Goal: Task Accomplishment & Management: Use online tool/utility

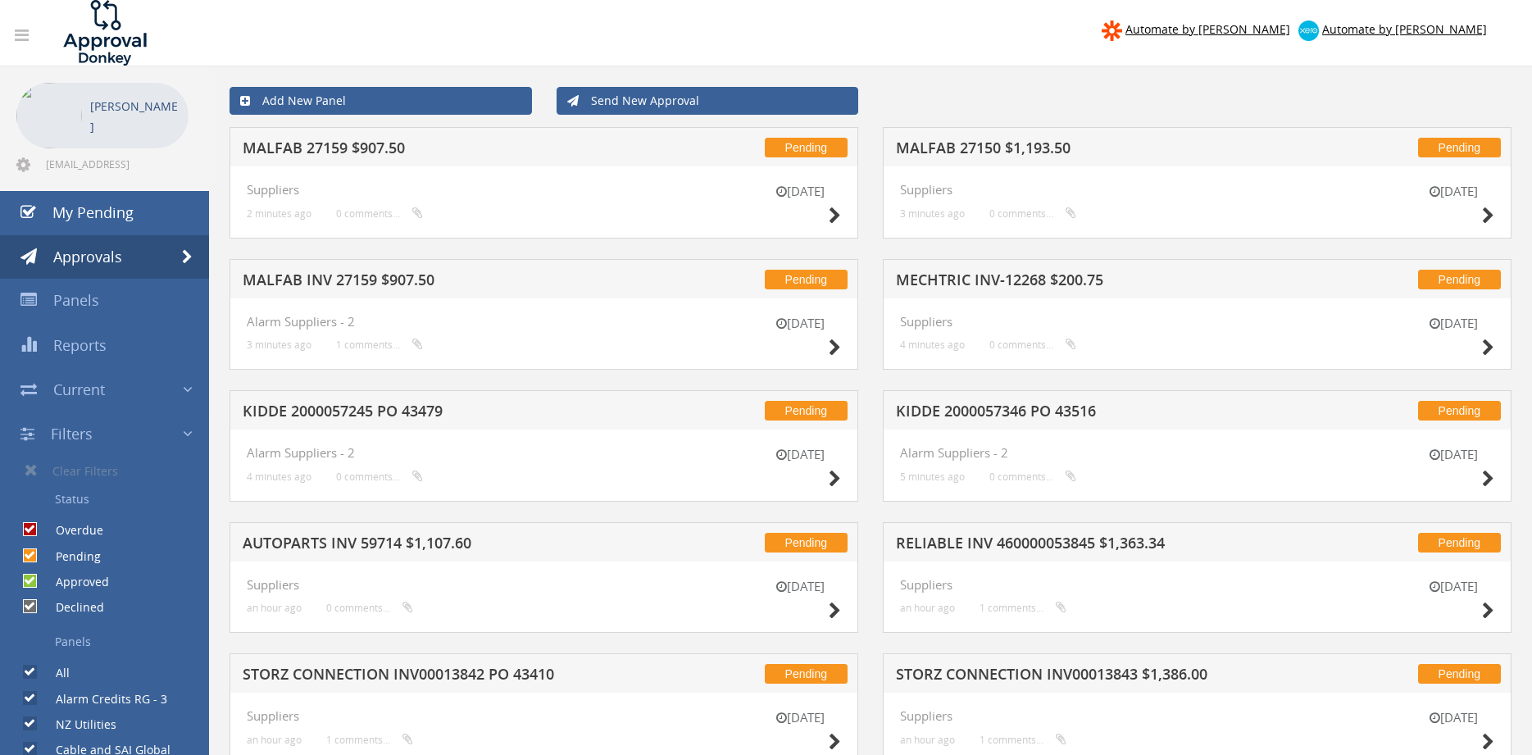
scroll to position [56, 0]
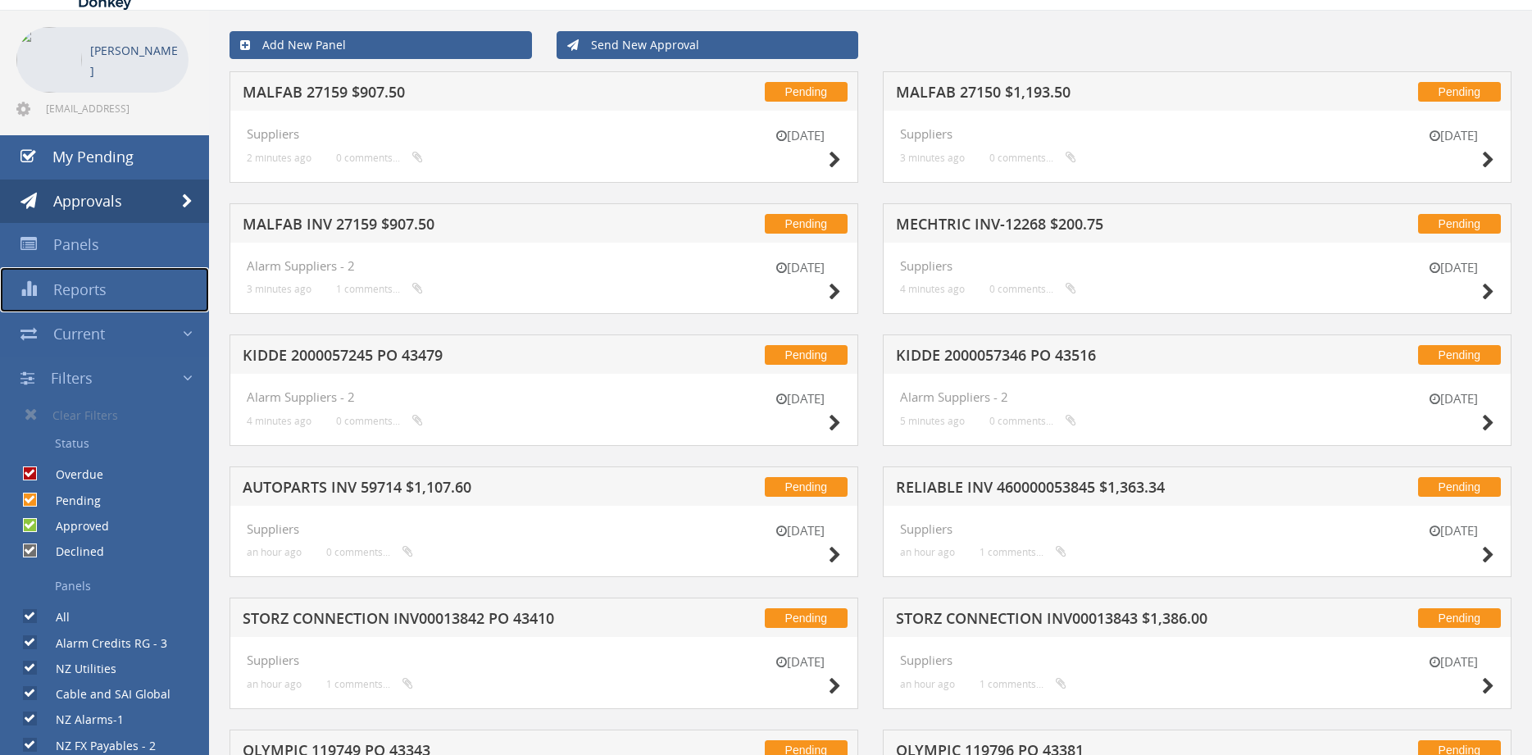
click at [100, 293] on span "Reports" at bounding box center [79, 290] width 53 height 20
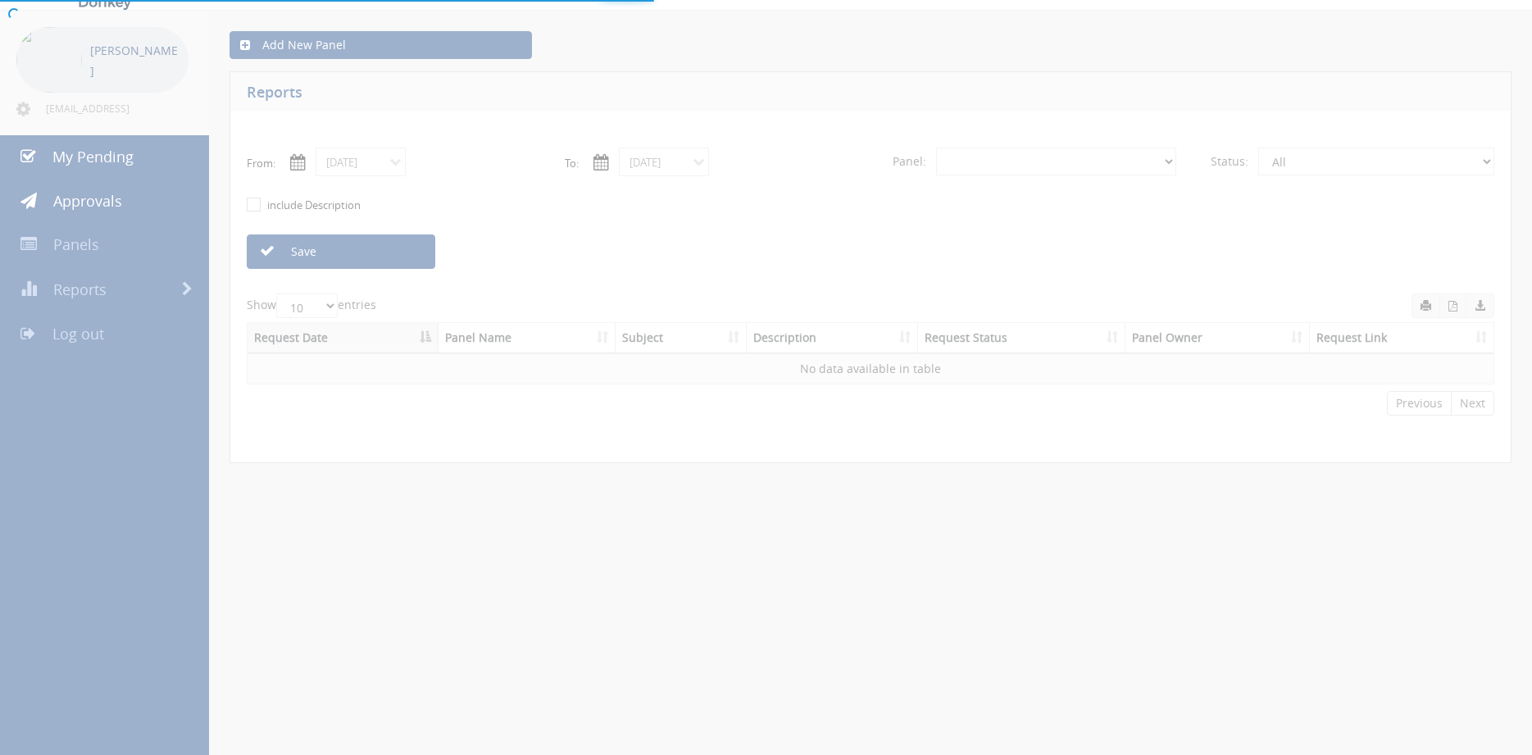
select select "number:0"
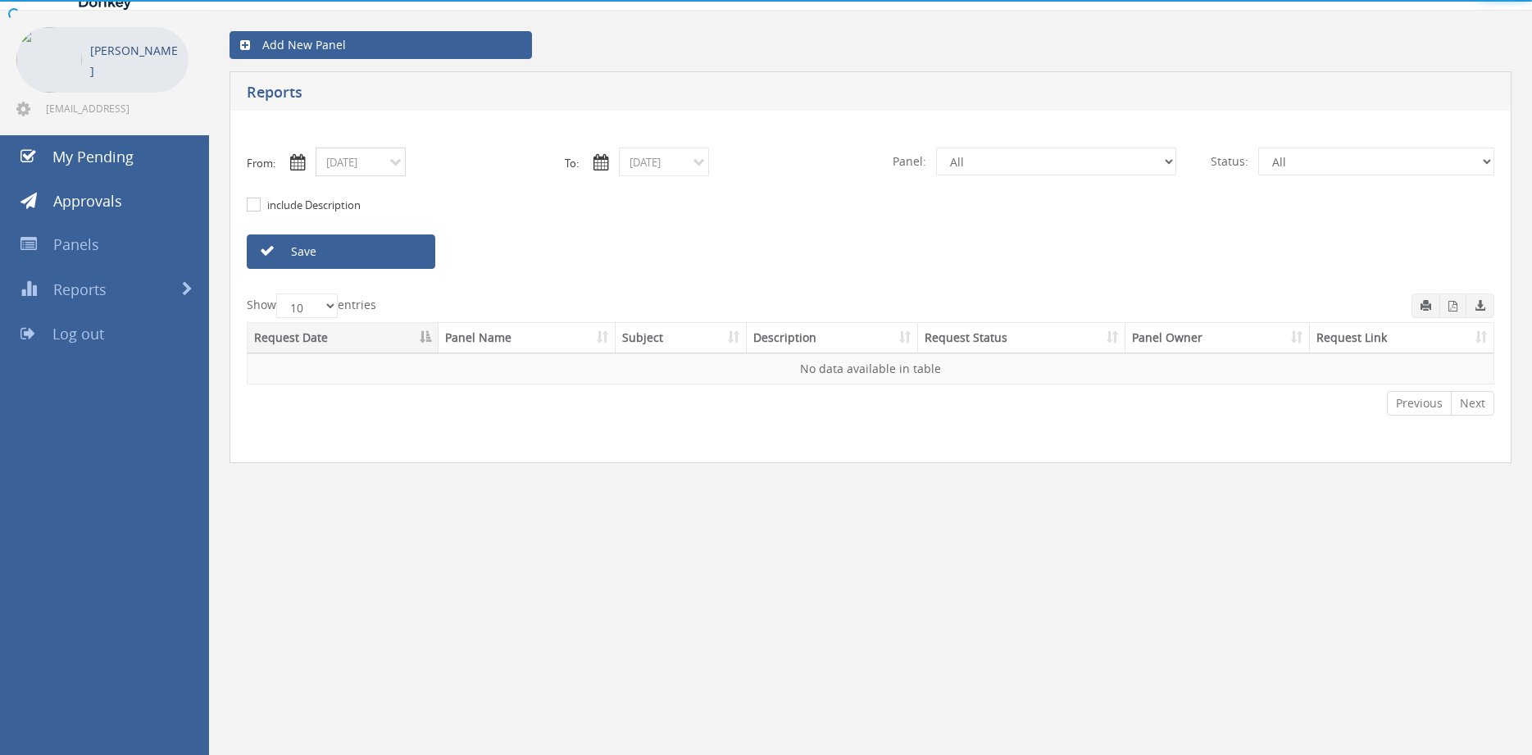
click at [383, 167] on input "09/23/2025" at bounding box center [361, 162] width 90 height 29
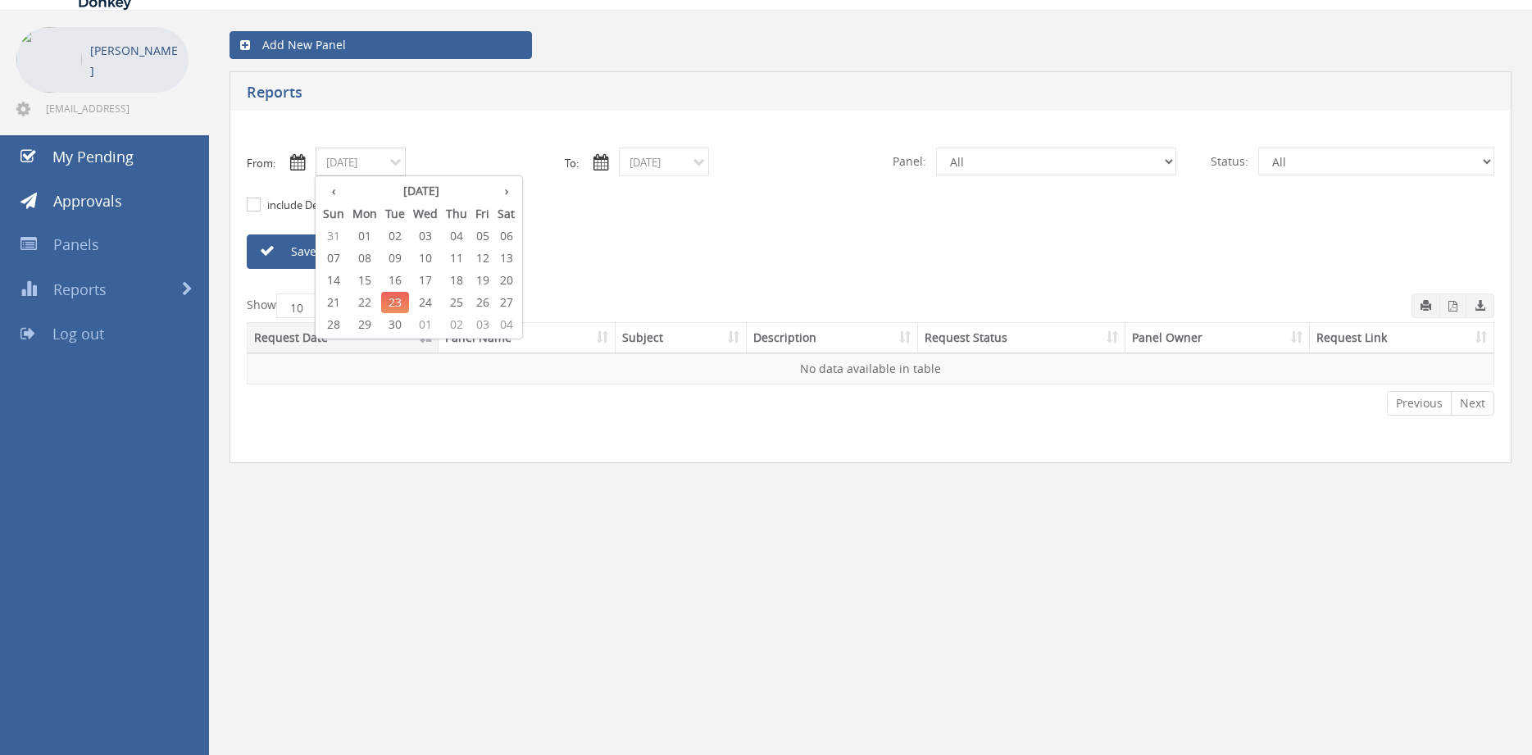
click at [429, 260] on span "10" at bounding box center [425, 258] width 33 height 21
type input "09/10/2025"
click at [653, 162] on input "09/23/2025" at bounding box center [664, 162] width 90 height 29
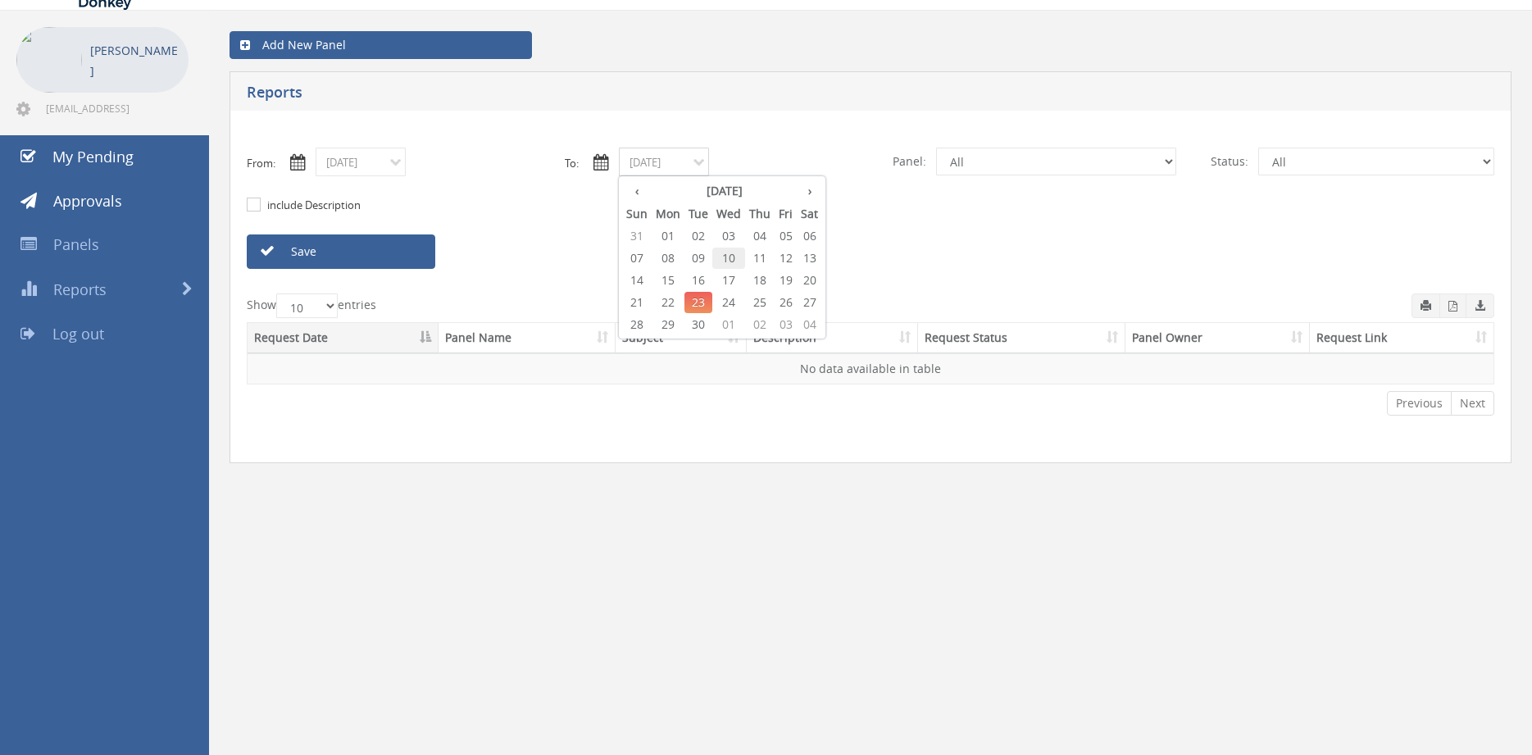
click at [730, 260] on span "10" at bounding box center [729, 258] width 33 height 21
type input "09/10/2025"
click at [1007, 161] on select "All Alarm Credits RG - 3 NZ Utilities Cable and SAI Global NZ Alarms-1 NZ FX Pa…" at bounding box center [1056, 162] width 240 height 28
select select "number:9632"
click option "Suppliers" at bounding box center [0, 0] width 0 height 0
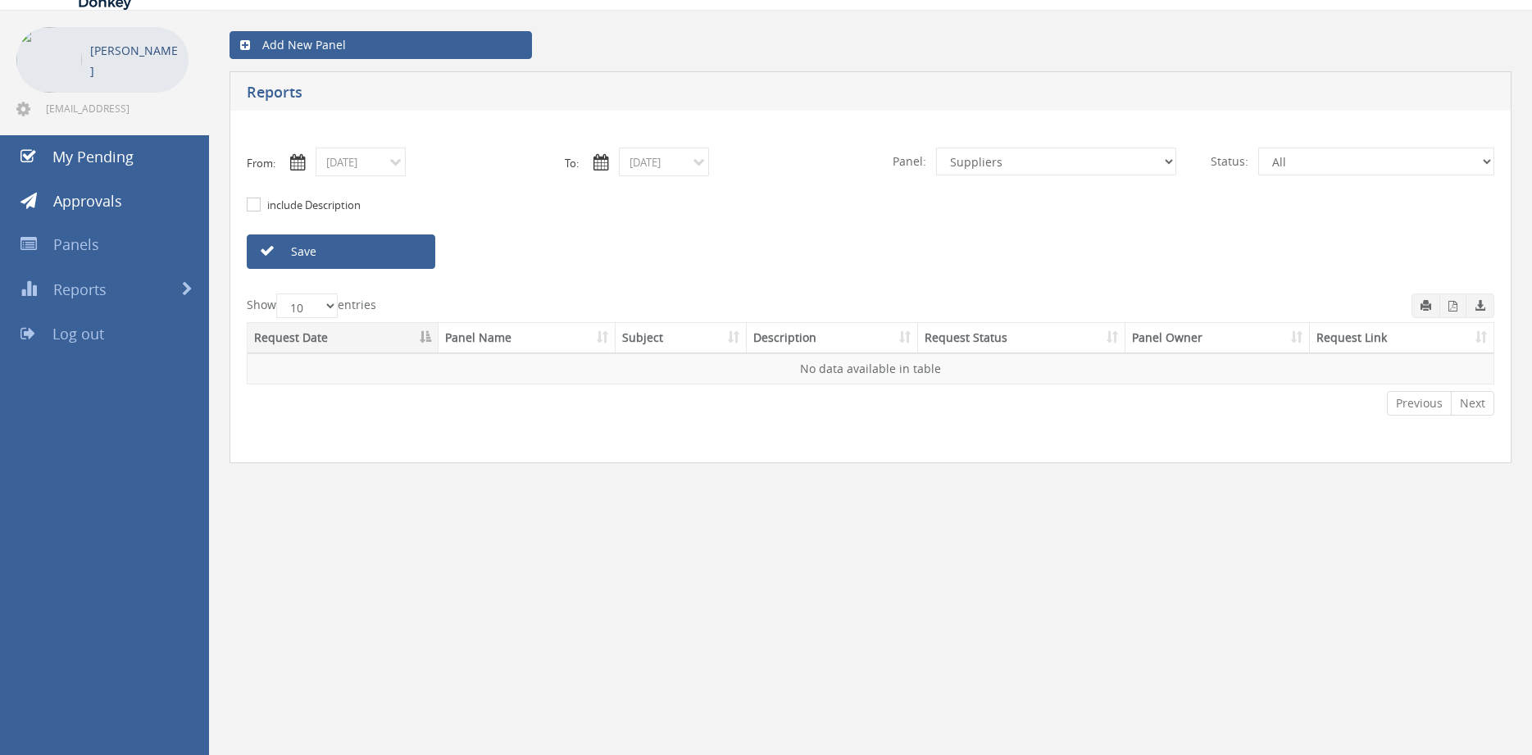
click at [398, 253] on link "Save" at bounding box center [341, 251] width 189 height 34
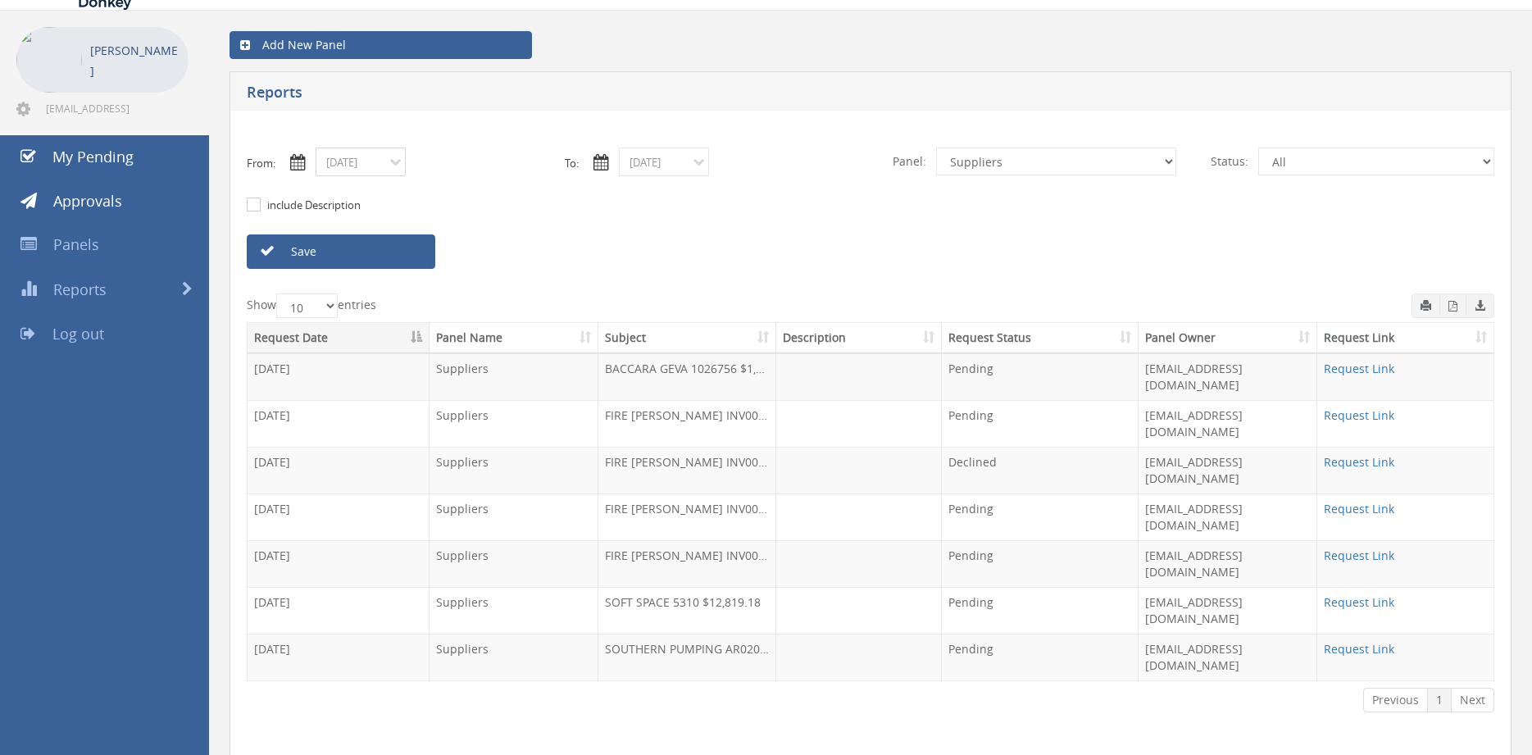
click at [351, 167] on input "09/10/2025" at bounding box center [361, 162] width 90 height 29
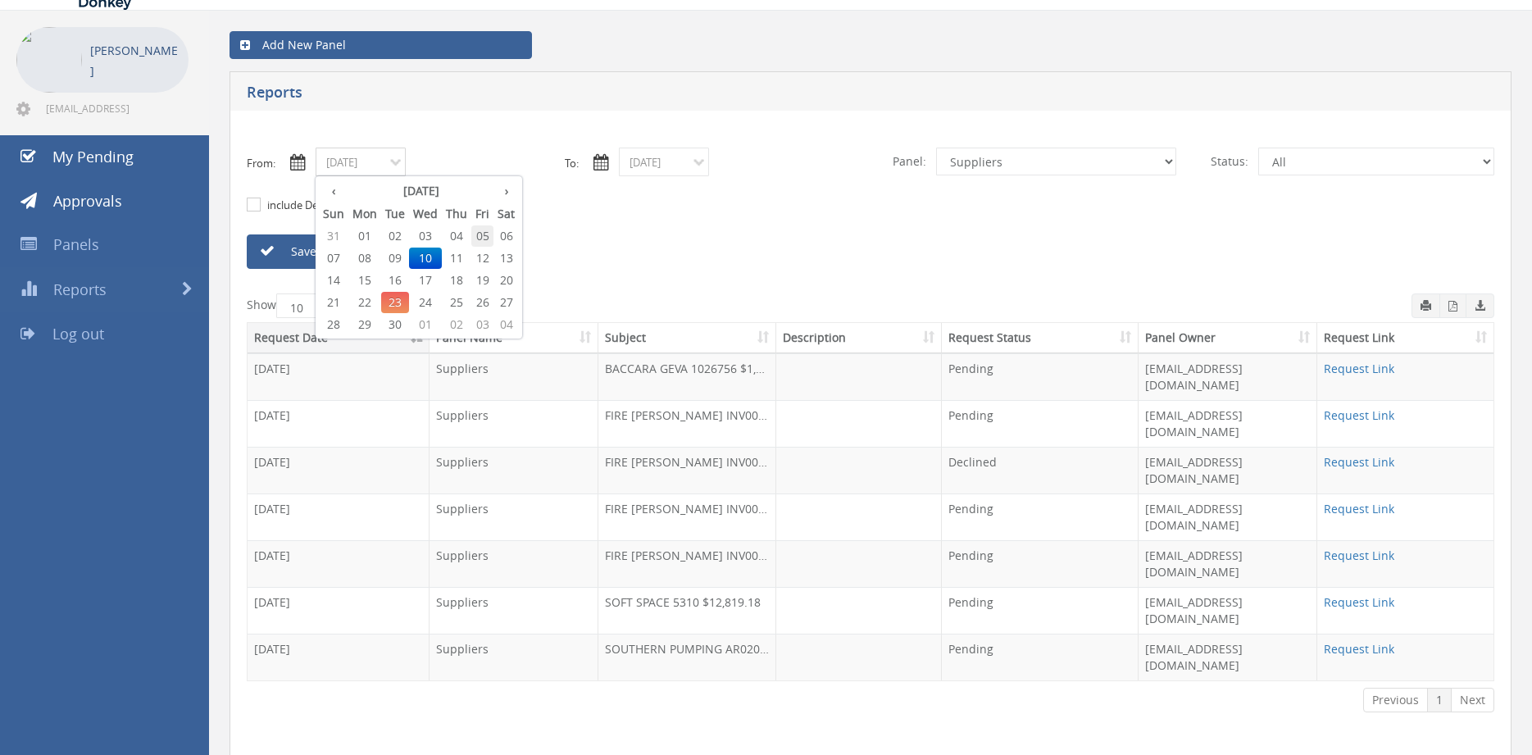
drag, startPoint x: 480, startPoint y: 230, endPoint x: 618, endPoint y: 196, distance: 142.8
click at [480, 230] on span "05" at bounding box center [482, 235] width 22 height 21
type input "09/05/2025"
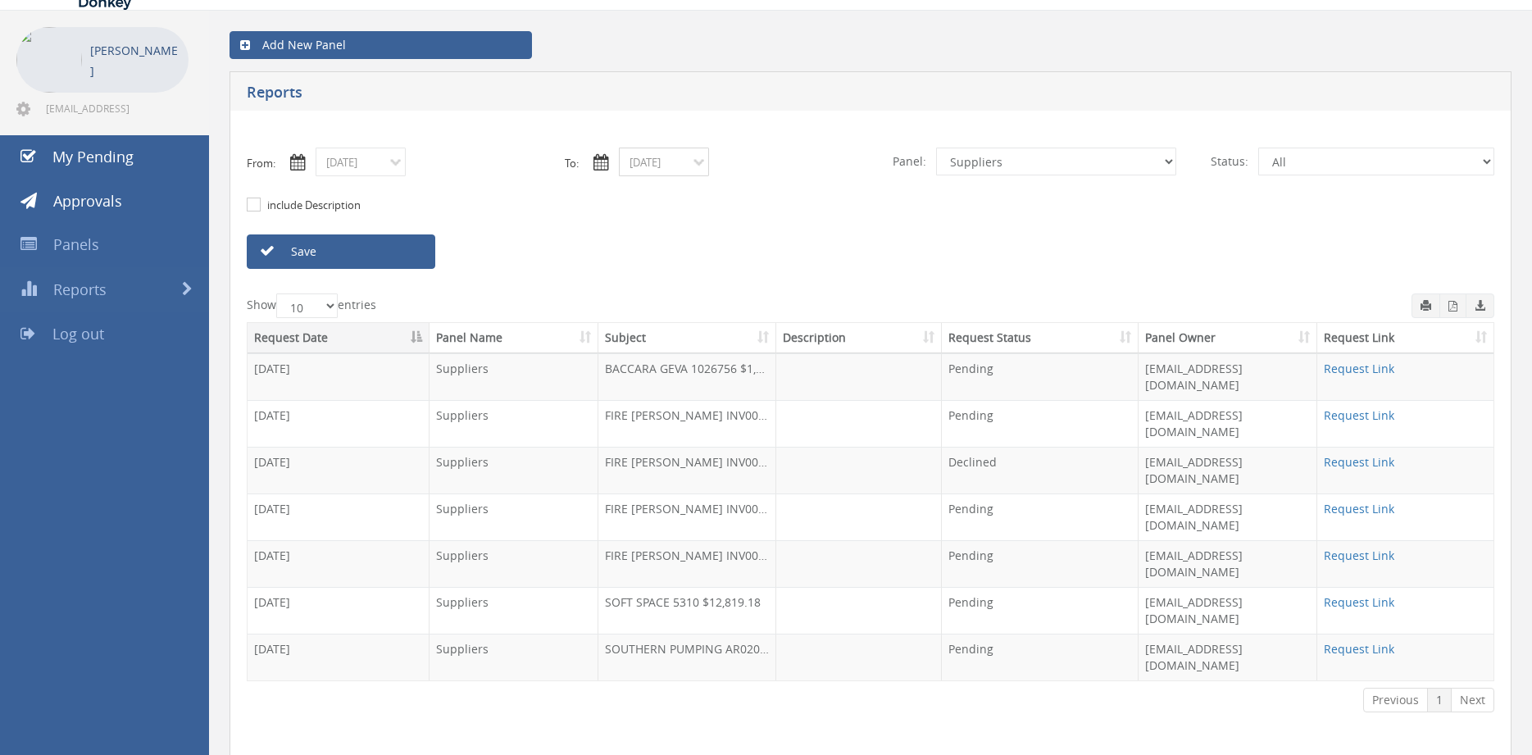
click at [658, 160] on input "09/10/2025" at bounding box center [664, 162] width 90 height 29
click at [787, 232] on span "05" at bounding box center [786, 235] width 22 height 21
type input "09/05/2025"
click at [936, 148] on select "All Alarm Credits RG - 3 NZ Utilities Cable and SAI Global NZ Alarms-1 NZ FX Pa…" at bounding box center [1056, 162] width 240 height 28
select select "number:9739"
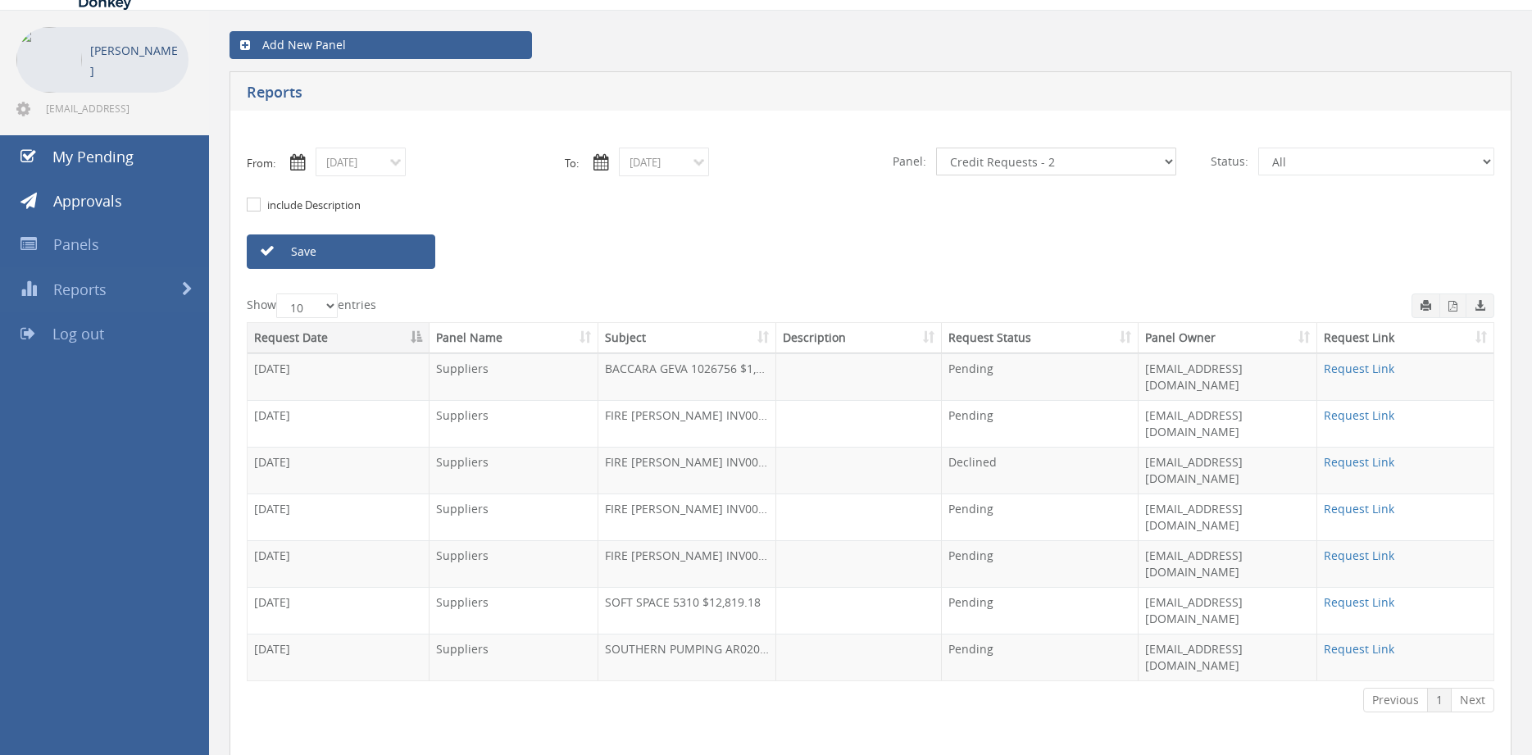
click option "Credit Requests - 2" at bounding box center [0, 0] width 0 height 0
click at [387, 258] on link "Save" at bounding box center [341, 251] width 189 height 34
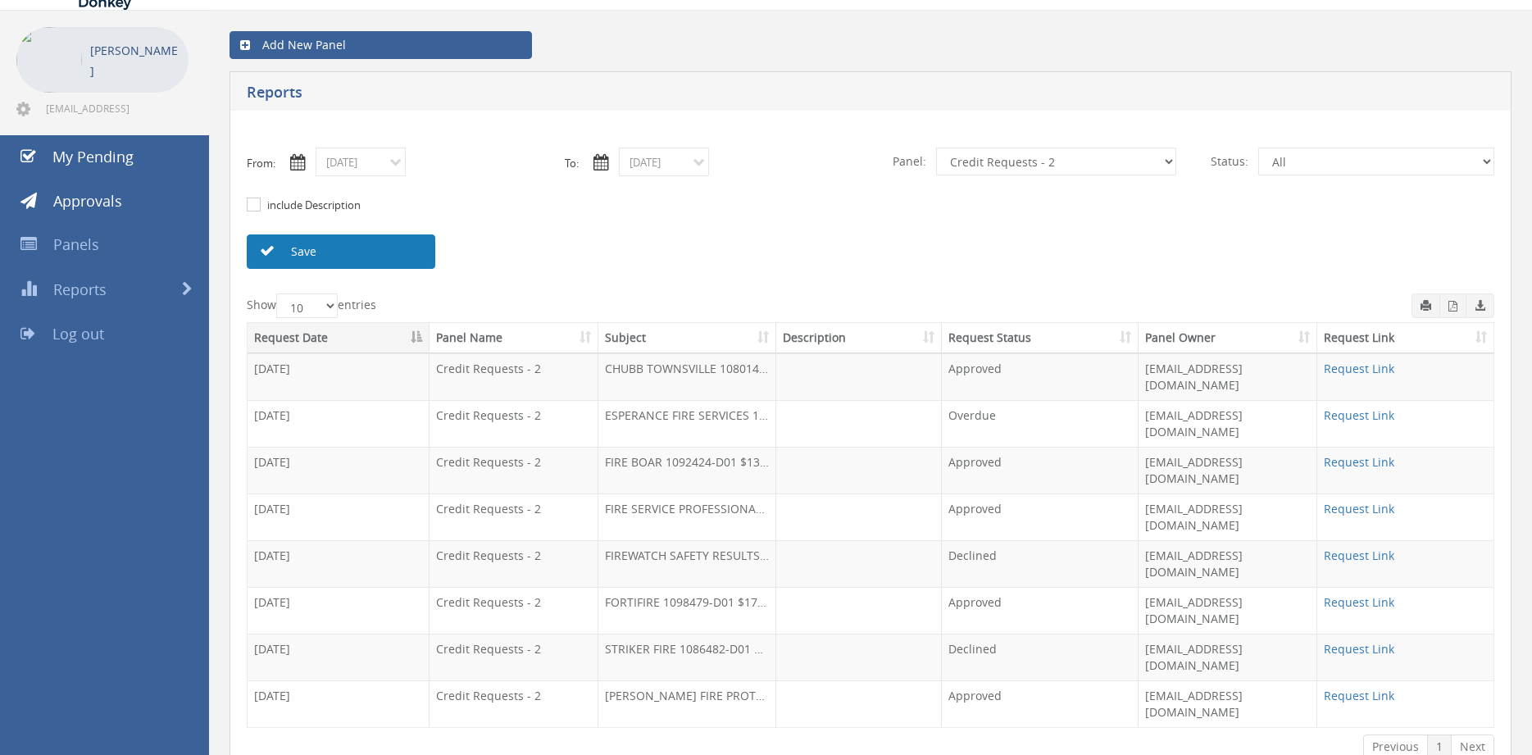
click at [402, 252] on link "Save" at bounding box center [341, 251] width 189 height 34
